Goal: Navigation & Orientation: Find specific page/section

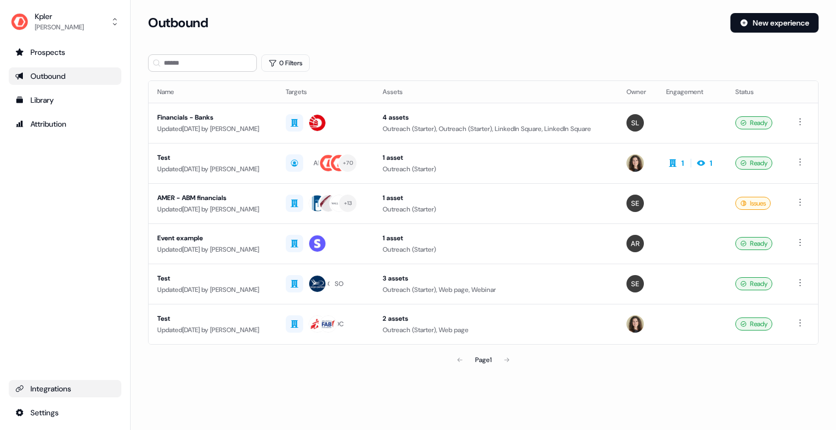
click at [91, 387] on div "Integrations" at bounding box center [65, 389] width 100 height 11
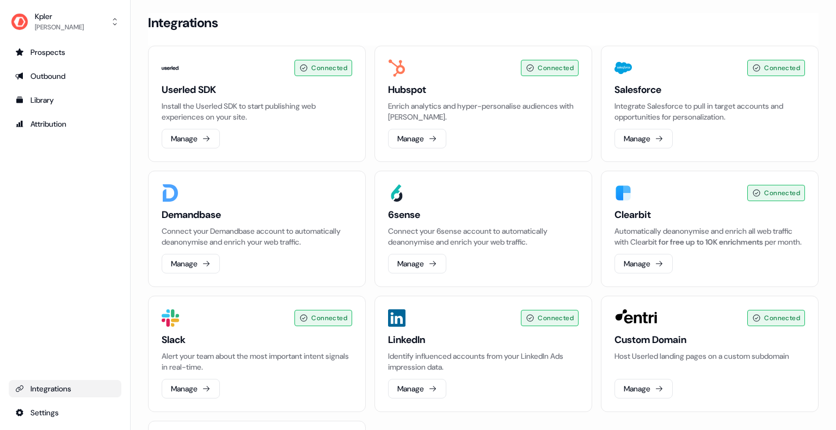
click at [83, 387] on div "Integrations" at bounding box center [65, 389] width 100 height 11
click at [649, 134] on button "Manage" at bounding box center [643, 139] width 58 height 20
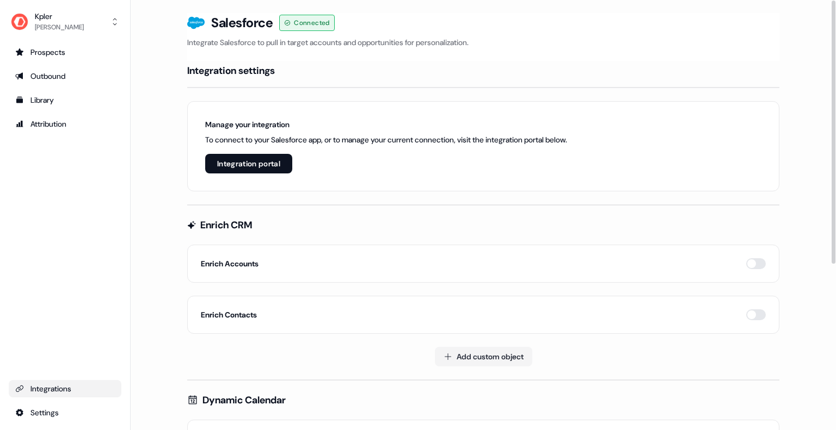
click at [264, 165] on button "Integration portal" at bounding box center [248, 164] width 87 height 20
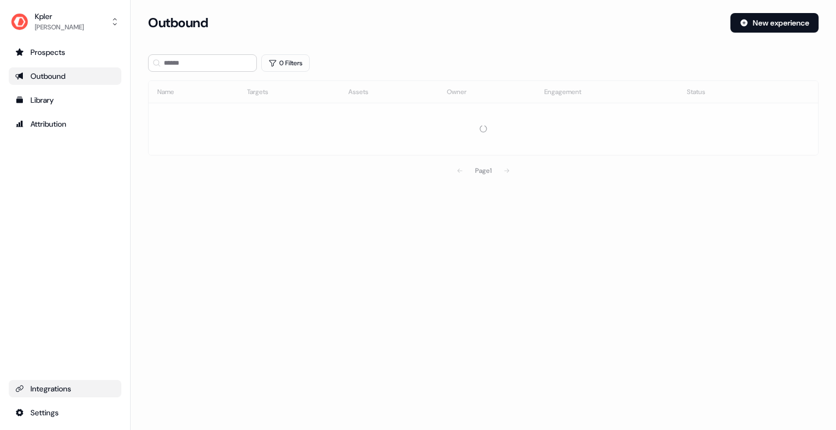
click at [87, 387] on div "Integrations" at bounding box center [65, 389] width 100 height 11
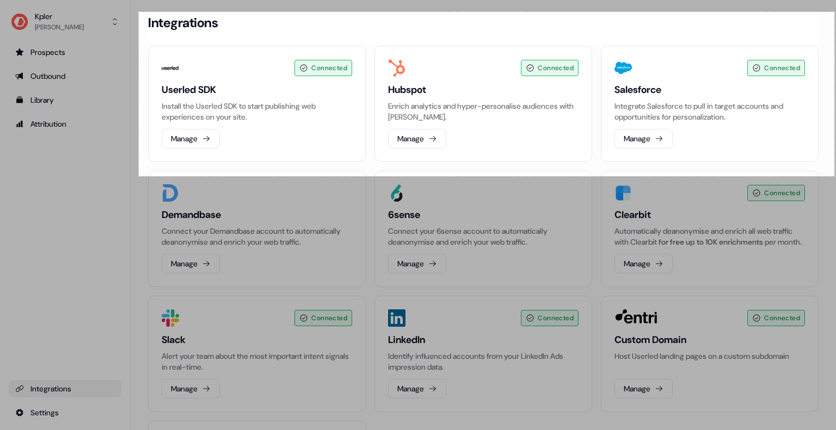
drag, startPoint x: 139, startPoint y: 12, endPoint x: 834, endPoint y: 176, distance: 714.6
click at [834, 176] on div "1278 X 302" at bounding box center [418, 215] width 836 height 430
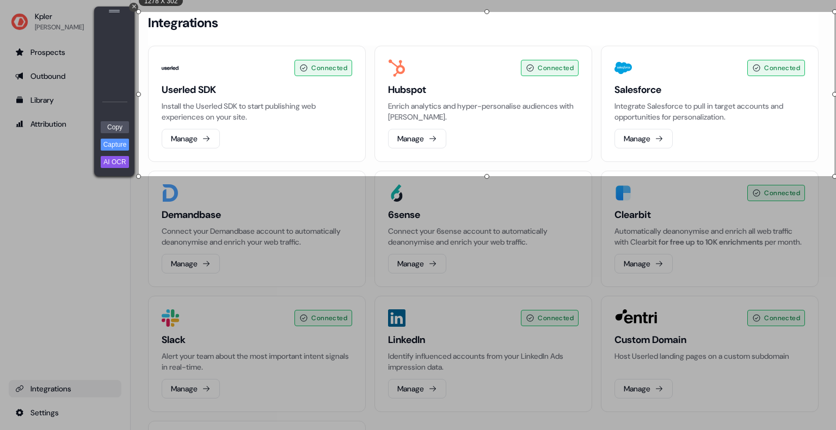
click at [103, 51] on div at bounding box center [114, 68] width 33 height 104
click at [104, 54] on div "Arrow" at bounding box center [106, 57] width 14 height 13
click at [106, 123] on link "Copy" at bounding box center [115, 127] width 28 height 12
